Goal: Task Accomplishment & Management: Use online tool/utility

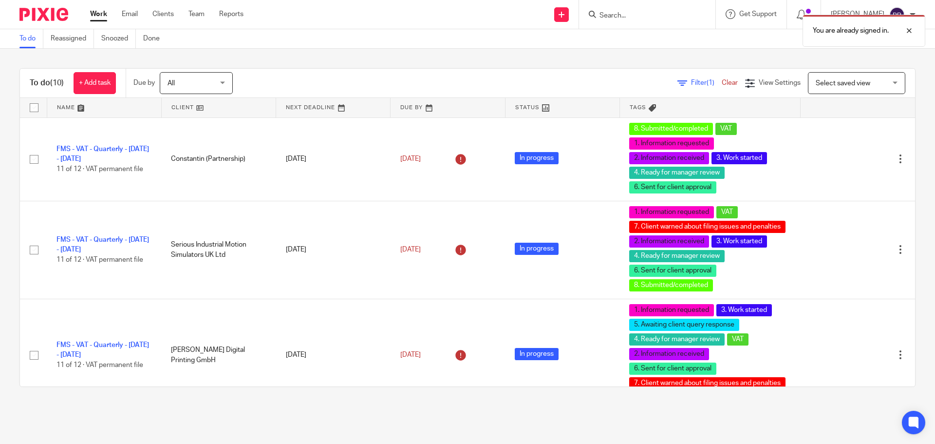
click at [641, 21] on div "You are already signed in." at bounding box center [696, 28] width 458 height 37
click at [639, 13] on div "You are already signed in." at bounding box center [696, 28] width 458 height 37
click at [912, 28] on div at bounding box center [902, 31] width 26 height 12
click at [648, 19] on input "Search" at bounding box center [642, 16] width 88 height 9
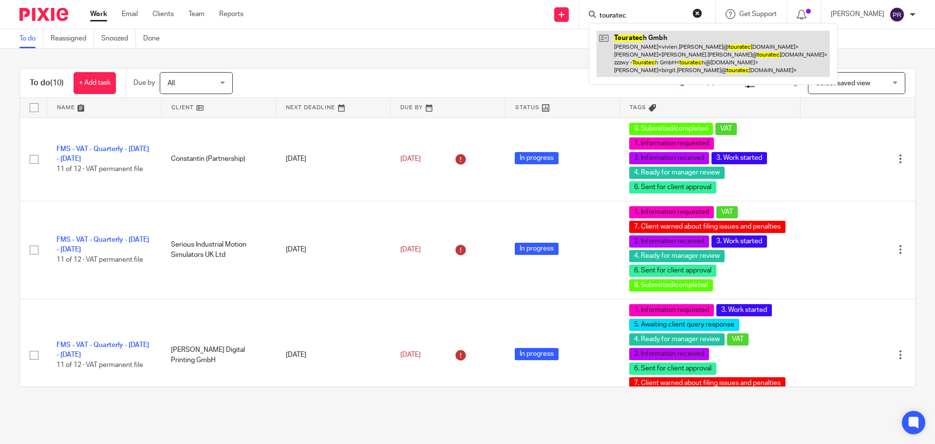
type input "touratec"
click at [667, 62] on link at bounding box center [712, 54] width 233 height 46
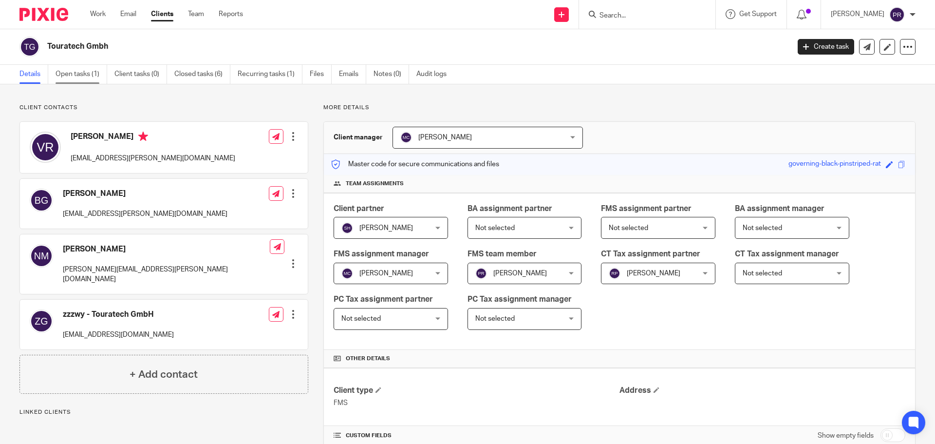
click at [91, 70] on link "Open tasks (1)" at bounding box center [82, 74] width 52 height 19
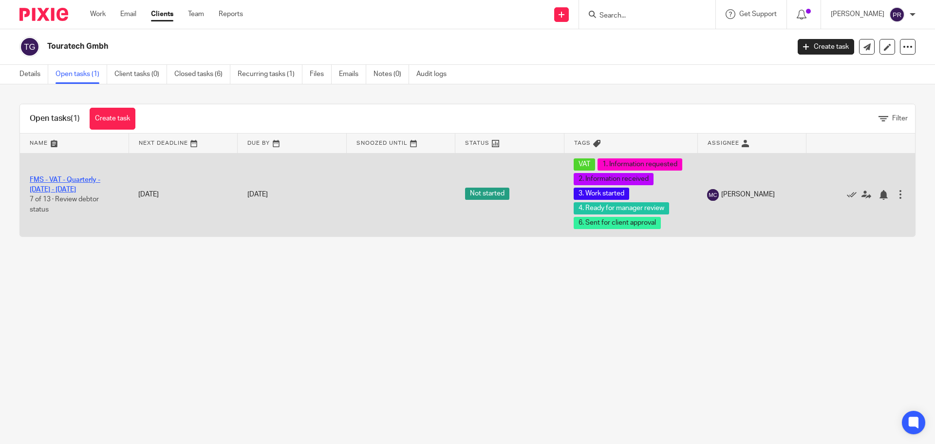
click at [61, 178] on link "FMS - VAT - Quarterly - [DATE] - [DATE]" at bounding box center [65, 184] width 71 height 17
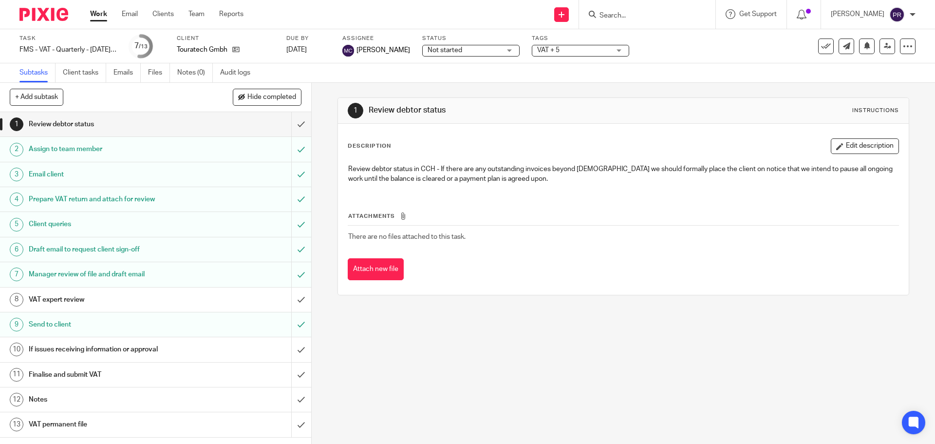
click at [210, 296] on div "VAT expert review" at bounding box center [155, 299] width 253 height 15
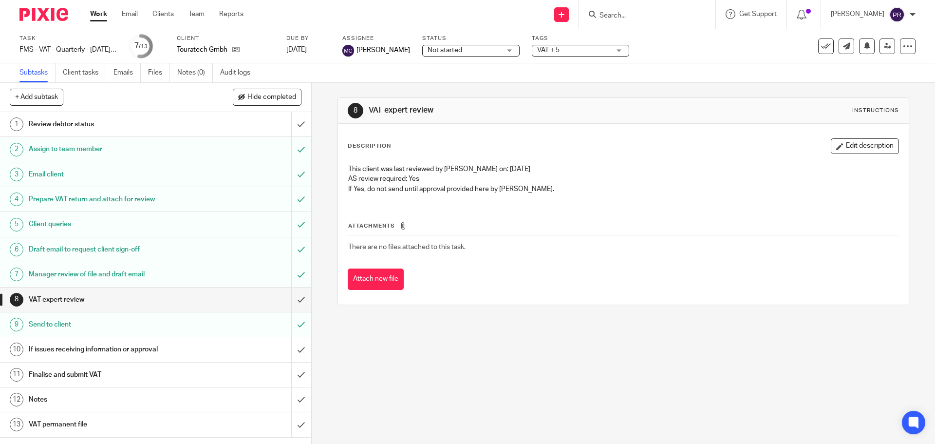
click at [83, 350] on h1 "If issues receiving information or approval" at bounding box center [113, 349] width 168 height 15
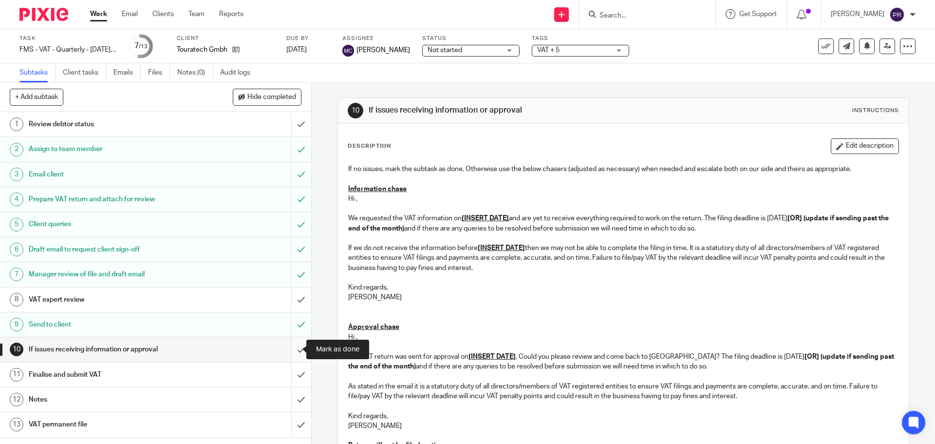
click at [294, 347] on input "submit" at bounding box center [155, 349] width 311 height 24
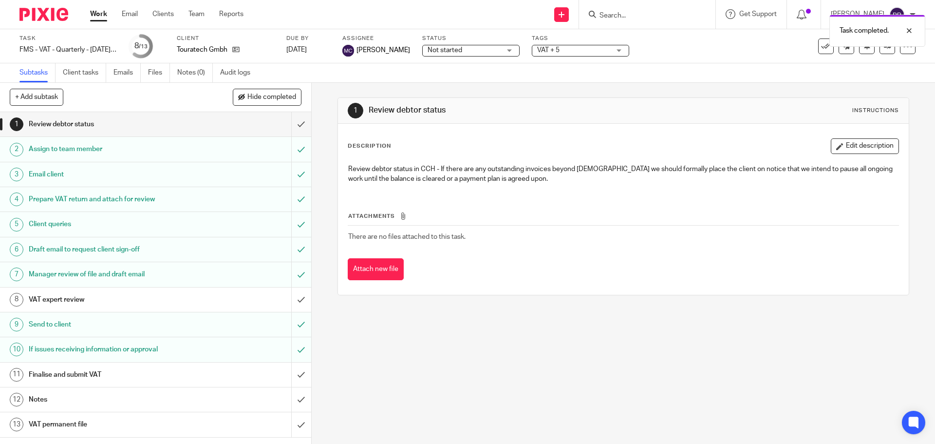
click at [198, 374] on div "Finalise and submit VAT" at bounding box center [155, 374] width 253 height 15
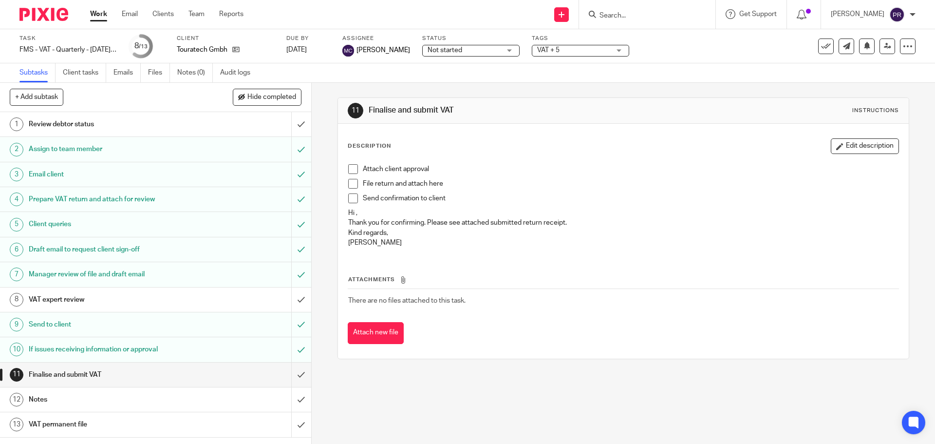
click at [350, 166] on span at bounding box center [353, 169] width 10 height 10
click at [352, 185] on span at bounding box center [353, 184] width 10 height 10
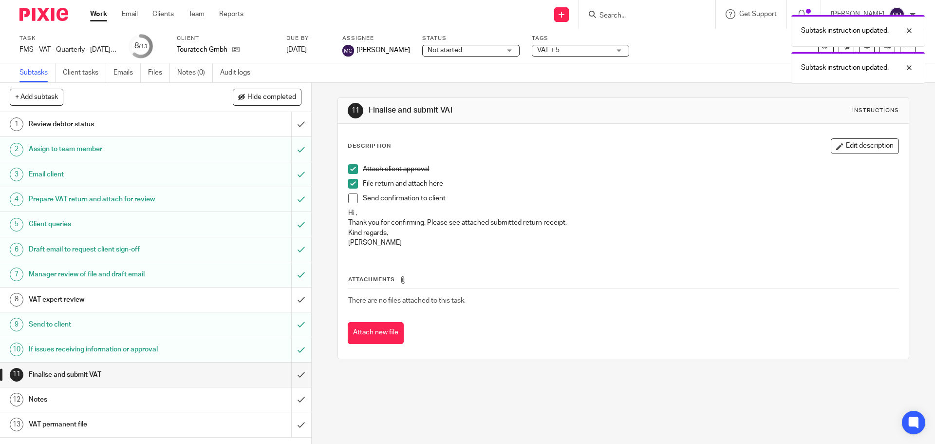
click at [349, 199] on span at bounding box center [353, 198] width 10 height 10
click at [381, 337] on button "Attach new file" at bounding box center [376, 333] width 56 height 22
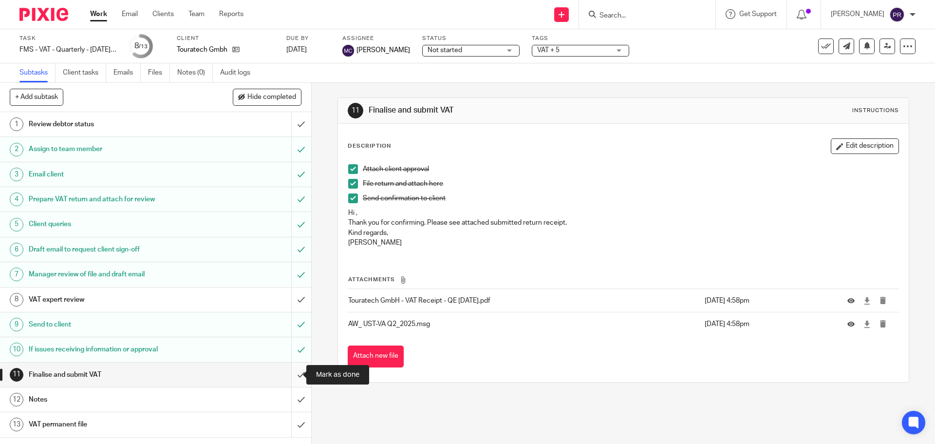
click at [292, 371] on input "submit" at bounding box center [155, 374] width 311 height 24
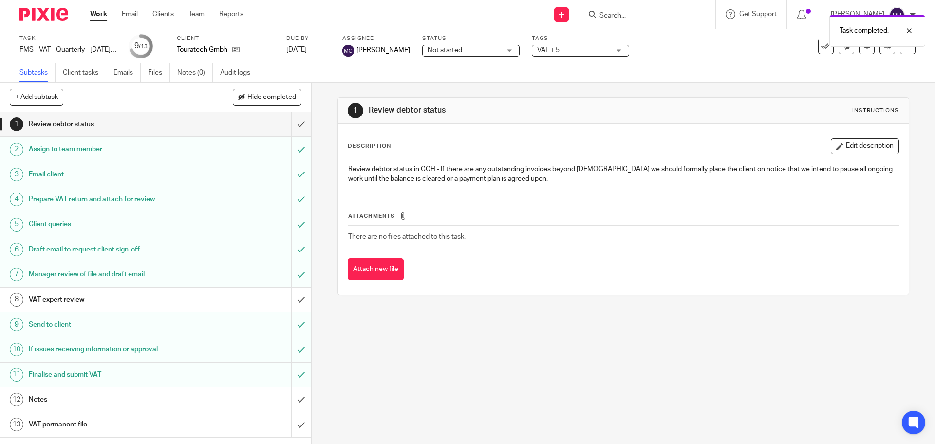
click at [139, 392] on h1 "Notes" at bounding box center [113, 399] width 168 height 15
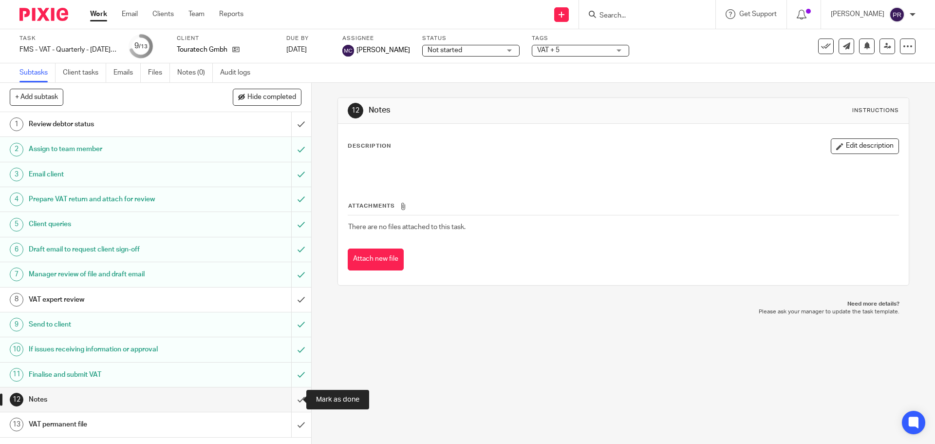
click at [294, 400] on input "submit" at bounding box center [155, 399] width 311 height 24
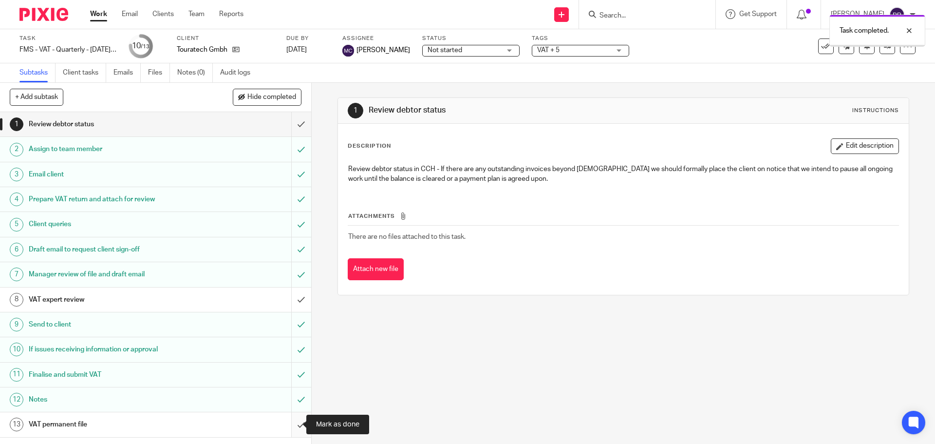
click at [287, 422] on input "submit" at bounding box center [155, 424] width 311 height 24
click at [466, 46] on span "Not started" at bounding box center [463, 50] width 73 height 10
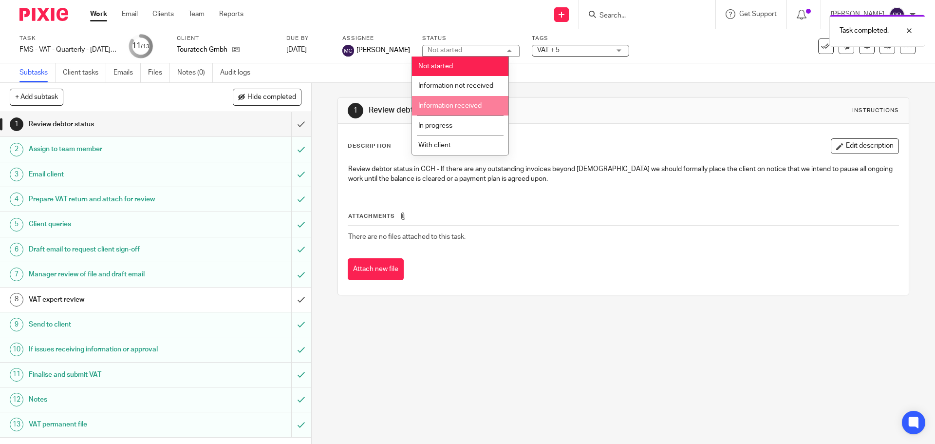
click at [569, 38] on div "Task completed." at bounding box center [696, 28] width 458 height 37
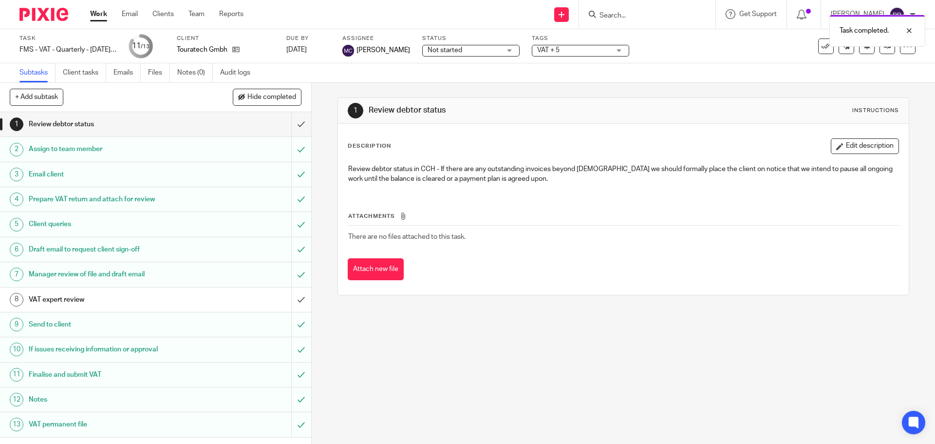
click at [566, 53] on span "VAT + 5" at bounding box center [573, 50] width 73 height 10
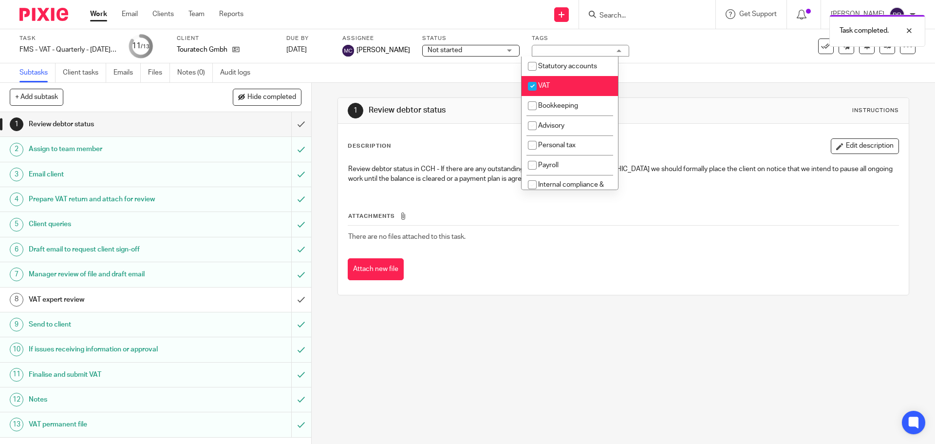
scroll to position [352, 0]
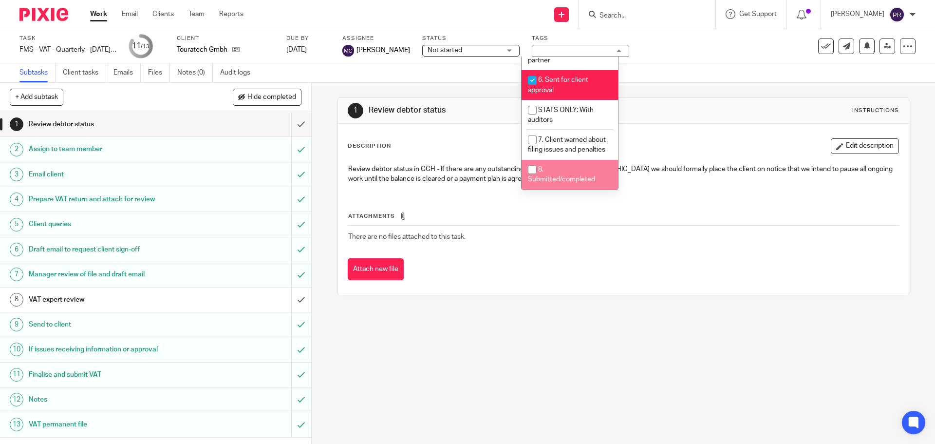
click at [549, 172] on li "8. Submitted/completed" at bounding box center [569, 175] width 96 height 30
checkbox input "true"
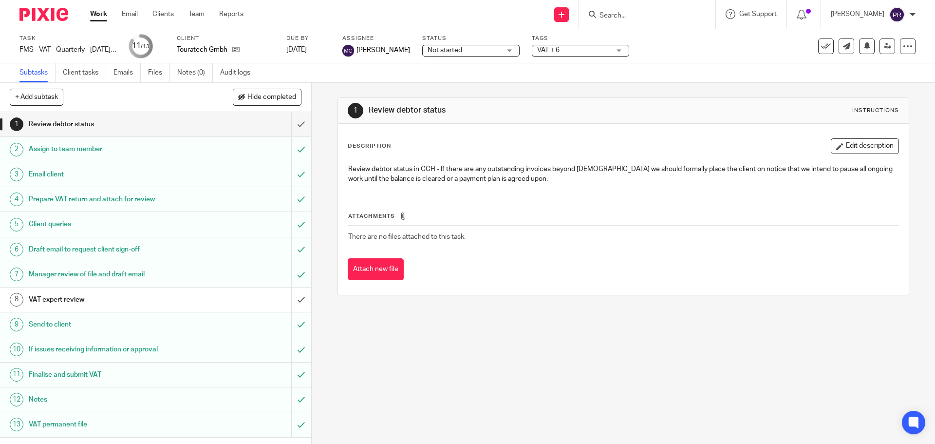
click at [477, 332] on div "1 Review debtor status Instructions Description Edit description Review debtor …" at bounding box center [623, 263] width 623 height 361
click at [579, 55] on span "VAT + 6" at bounding box center [573, 50] width 73 height 10
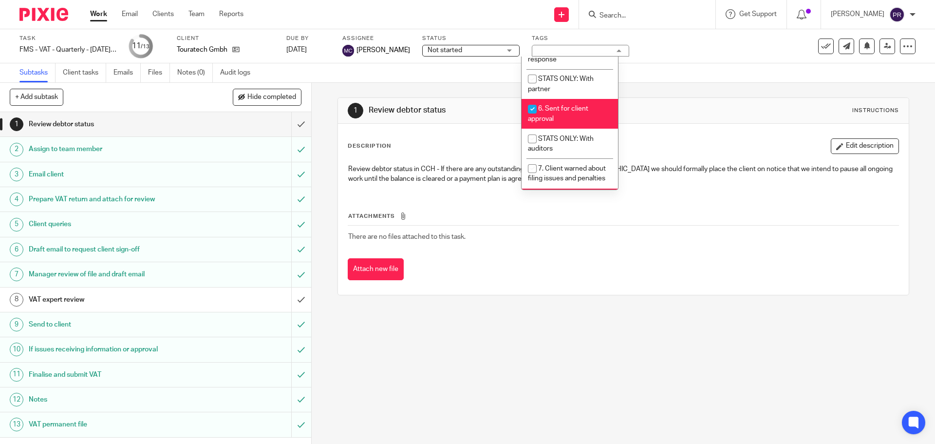
scroll to position [206, 0]
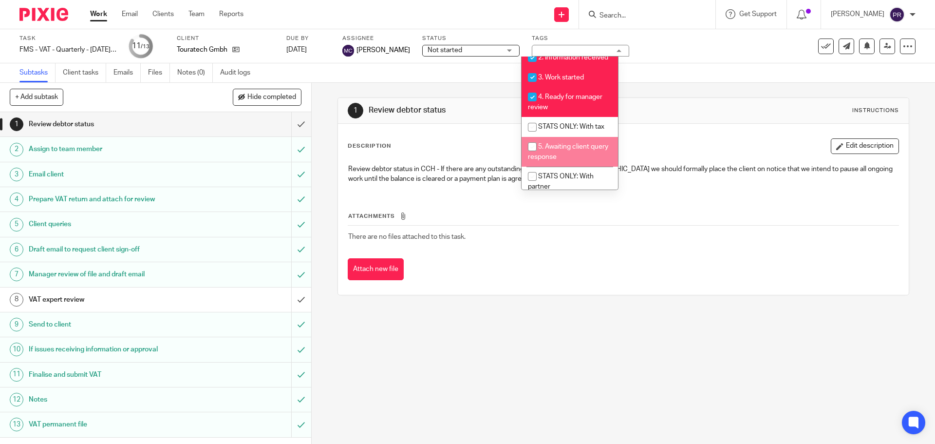
click at [582, 157] on span "5. Awaiting client query response" at bounding box center [568, 151] width 80 height 17
checkbox input "true"
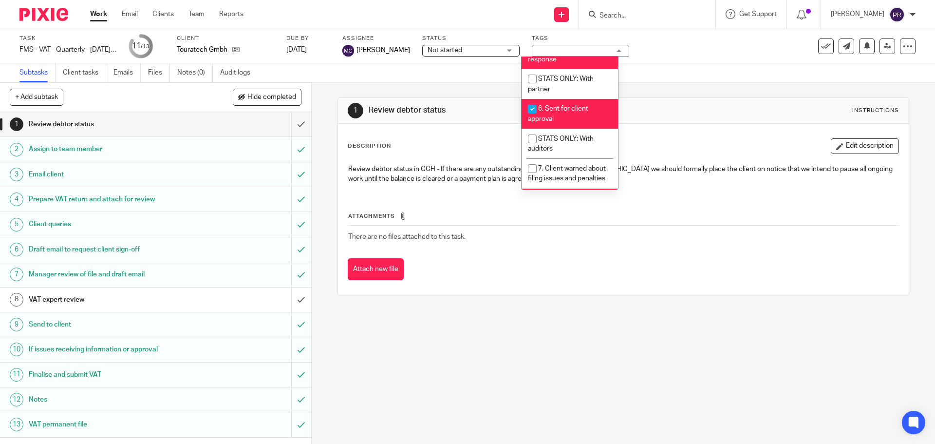
scroll to position [352, 0]
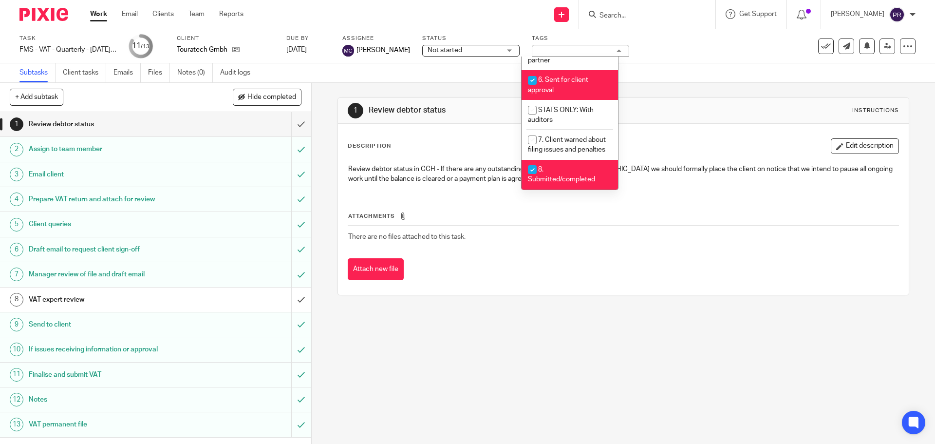
click at [412, 357] on div "1 Review debtor status Instructions Description Edit description Review debtor …" at bounding box center [623, 263] width 623 height 361
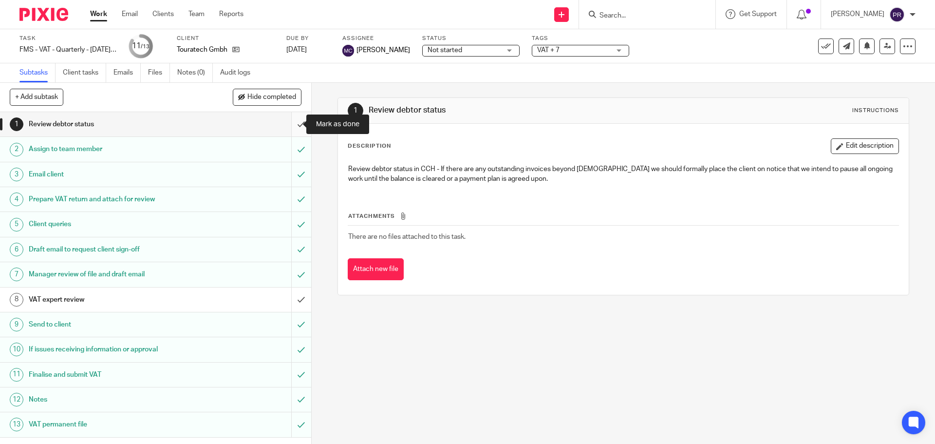
click at [289, 124] on input "submit" at bounding box center [155, 124] width 311 height 24
